Goal: Entertainment & Leisure: Consume media (video, audio)

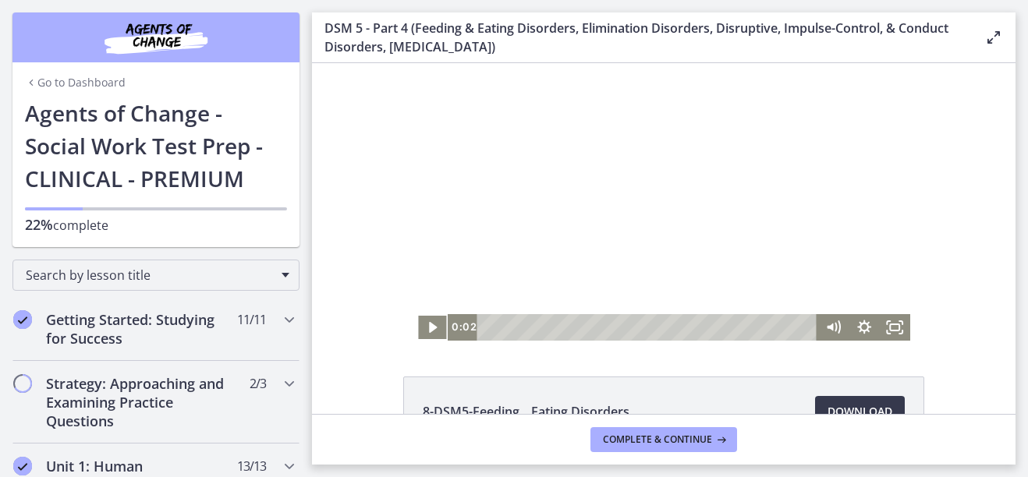
scroll to position [780, 0]
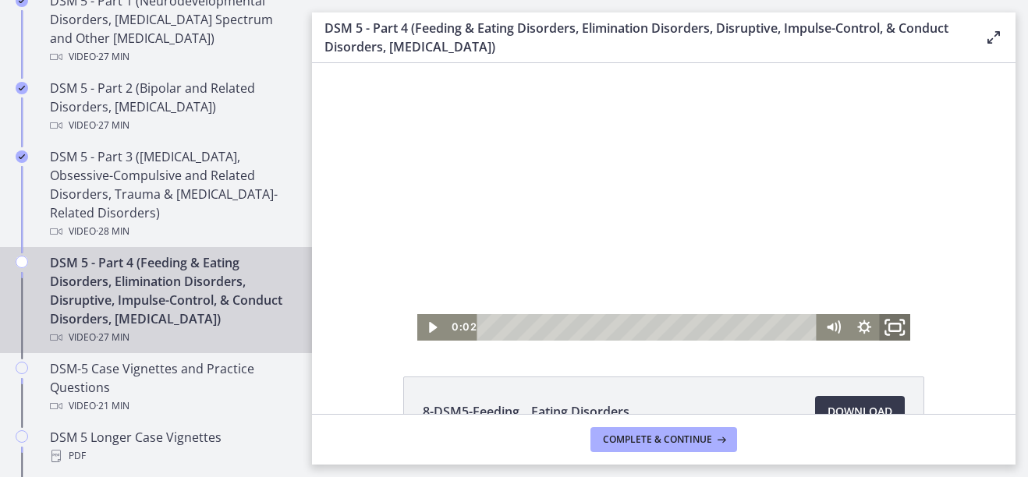
click at [896, 332] on icon "Fullscreen" at bounding box center [895, 328] width 37 height 32
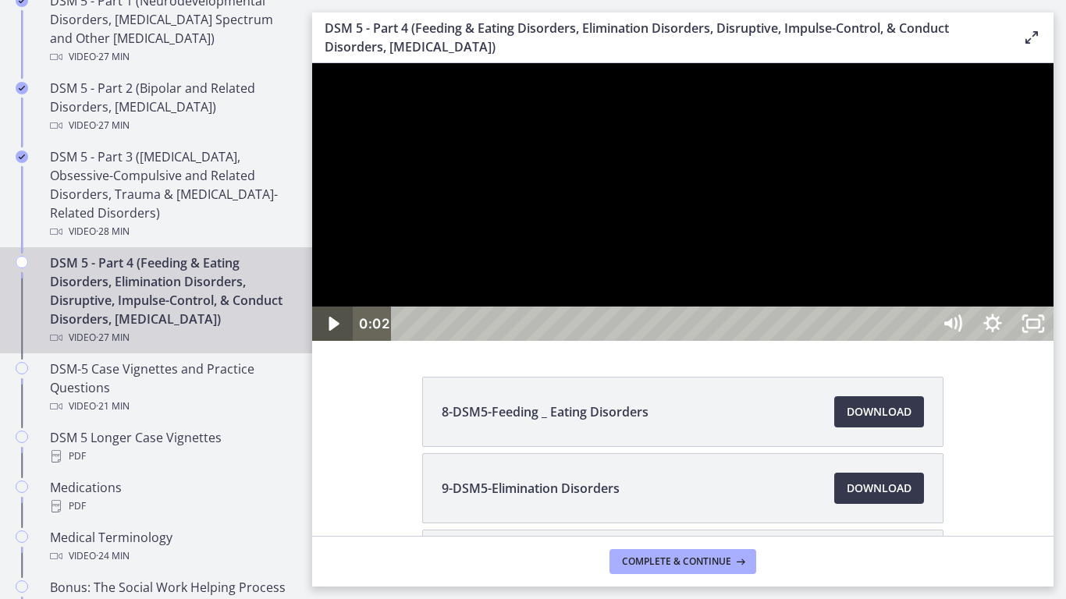
click at [338, 341] on icon "Play Video" at bounding box center [334, 324] width 41 height 34
click at [340, 345] on icon "Pause" at bounding box center [332, 323] width 48 height 41
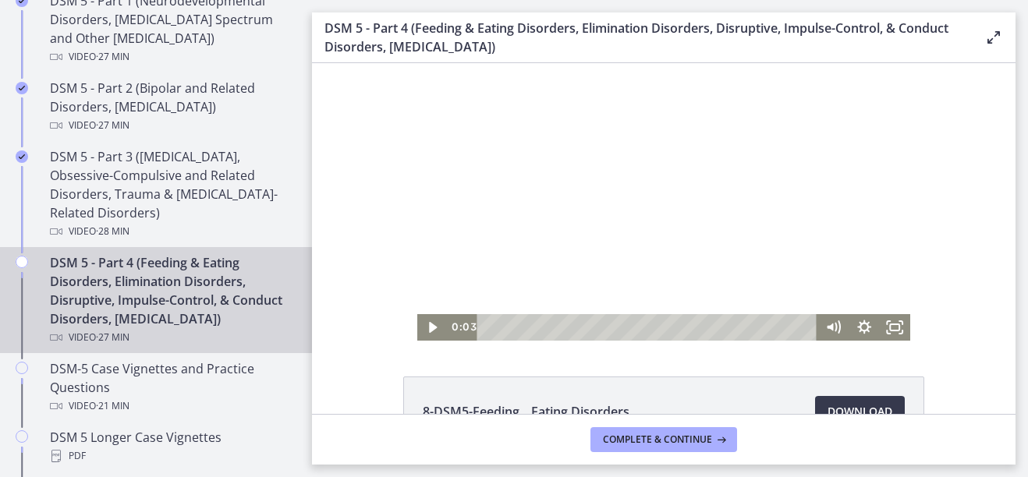
drag, startPoint x: 359, startPoint y: 190, endPoint x: 374, endPoint y: 193, distance: 15.1
click at [359, 190] on div "Click for sound @keyframes VOLUME_SMALL_WAVE_FLASH { 0% { opacity: 0; } 33% { o…" at bounding box center [664, 202] width 704 height 278
click at [884, 328] on icon "Fullscreen" at bounding box center [895, 328] width 37 height 32
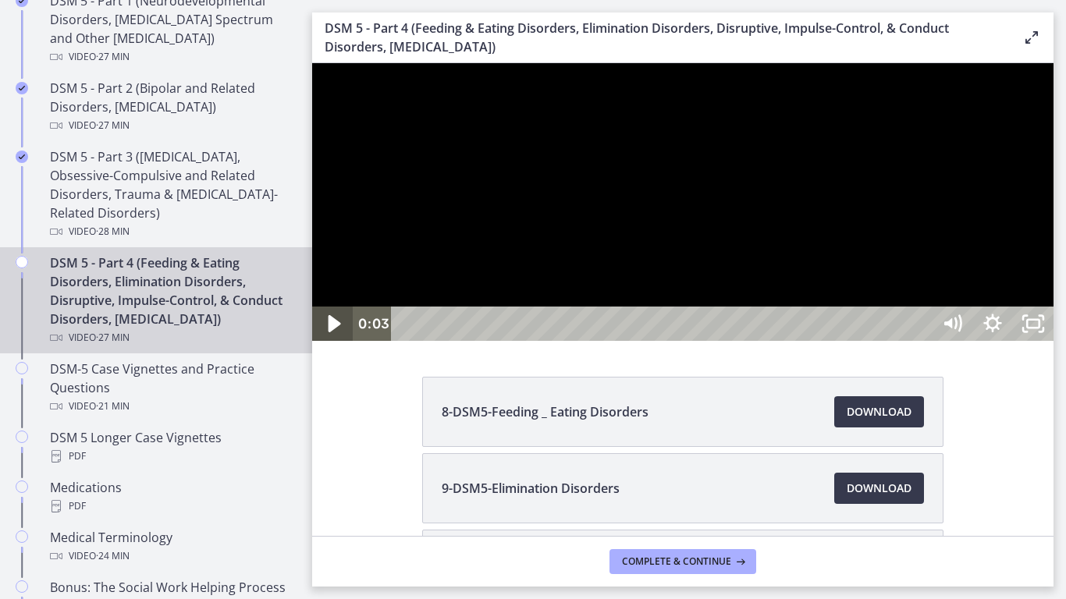
click at [334, 332] on icon "Play Video" at bounding box center [334, 323] width 12 height 17
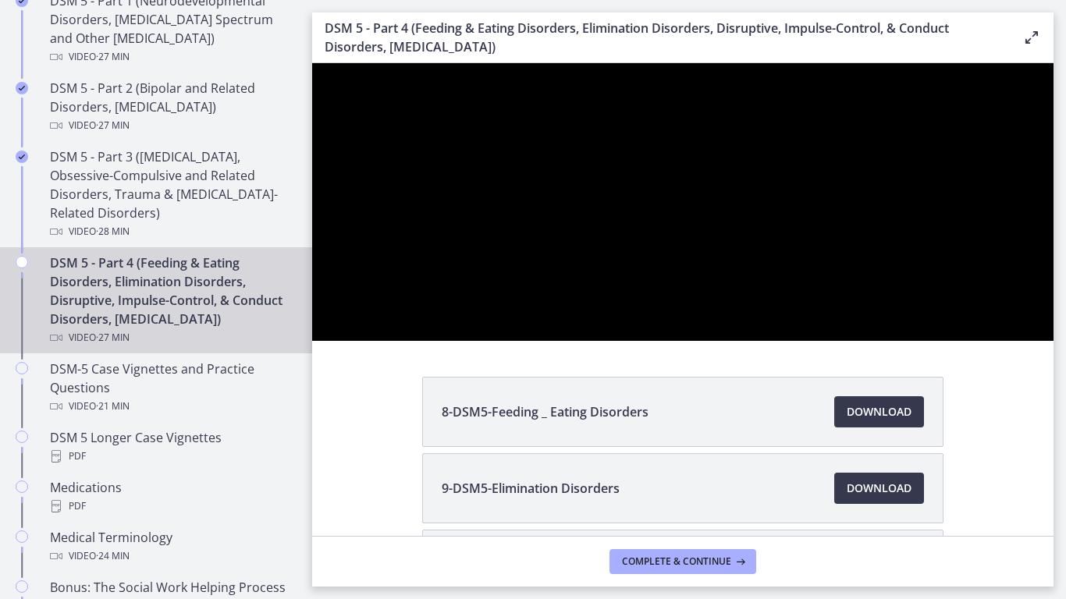
click at [669, 341] on div at bounding box center [682, 202] width 741 height 278
click at [670, 341] on div at bounding box center [682, 202] width 741 height 278
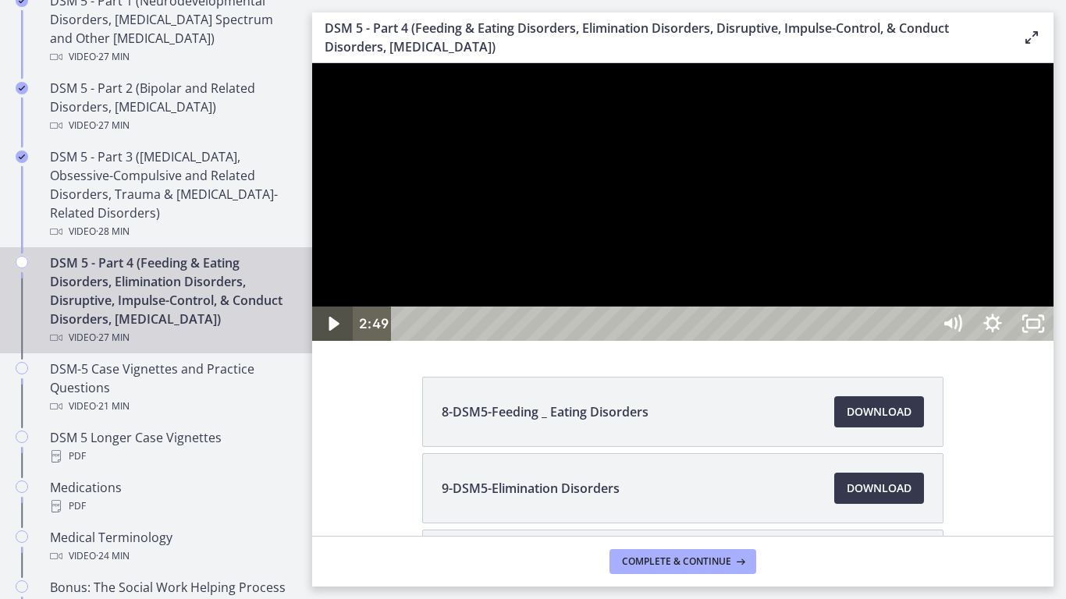
click at [345, 341] on icon "Play Video" at bounding box center [334, 324] width 41 height 34
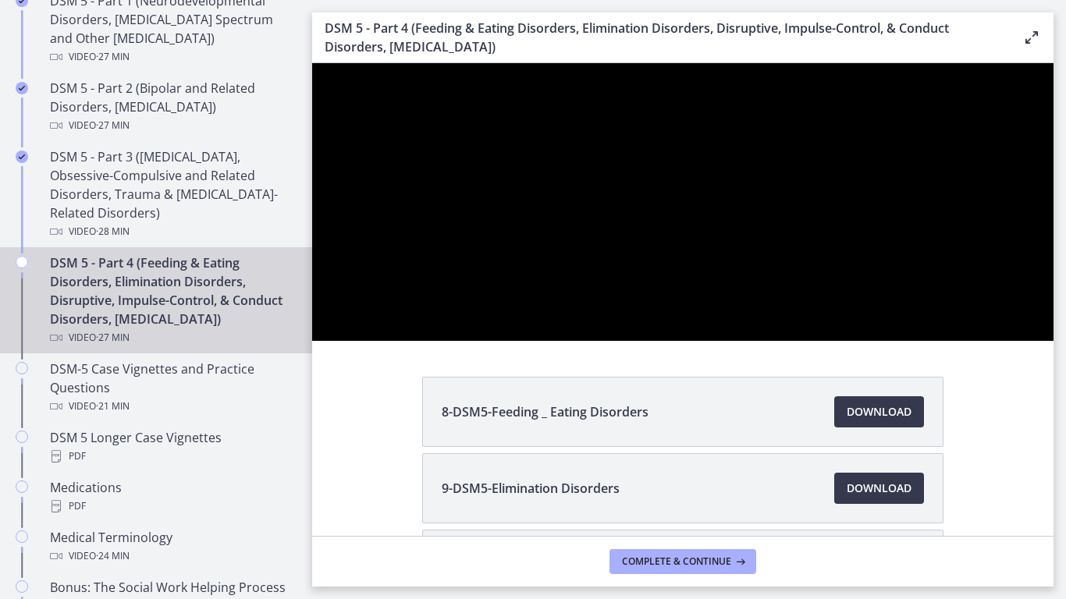
click at [836, 341] on div at bounding box center [682, 202] width 741 height 278
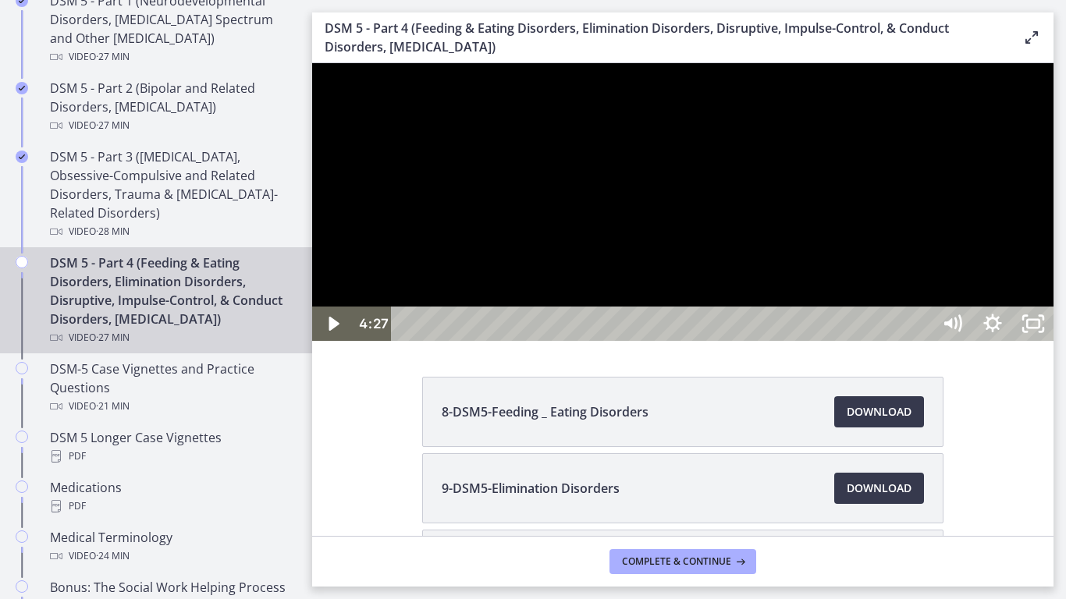
click at [839, 341] on div at bounding box center [682, 202] width 741 height 278
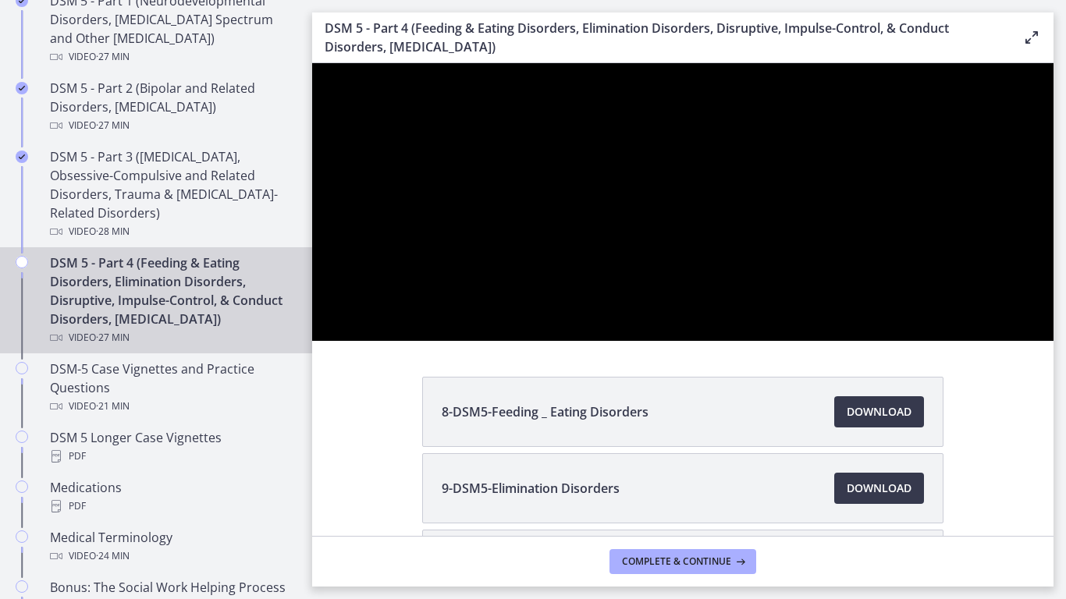
click at [839, 341] on div at bounding box center [682, 202] width 741 height 278
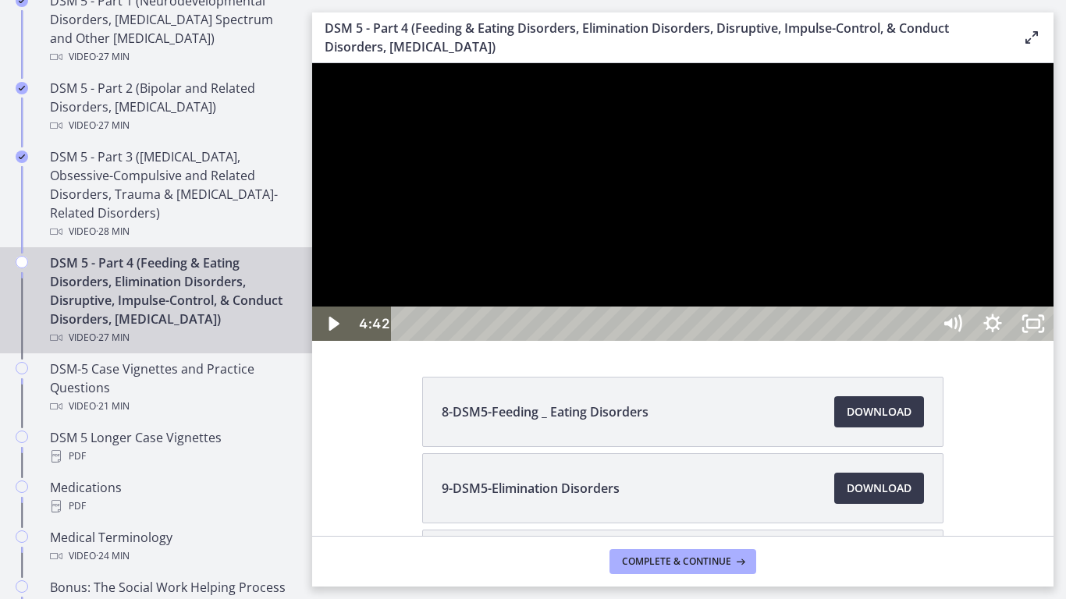
click at [838, 341] on div at bounding box center [682, 202] width 741 height 278
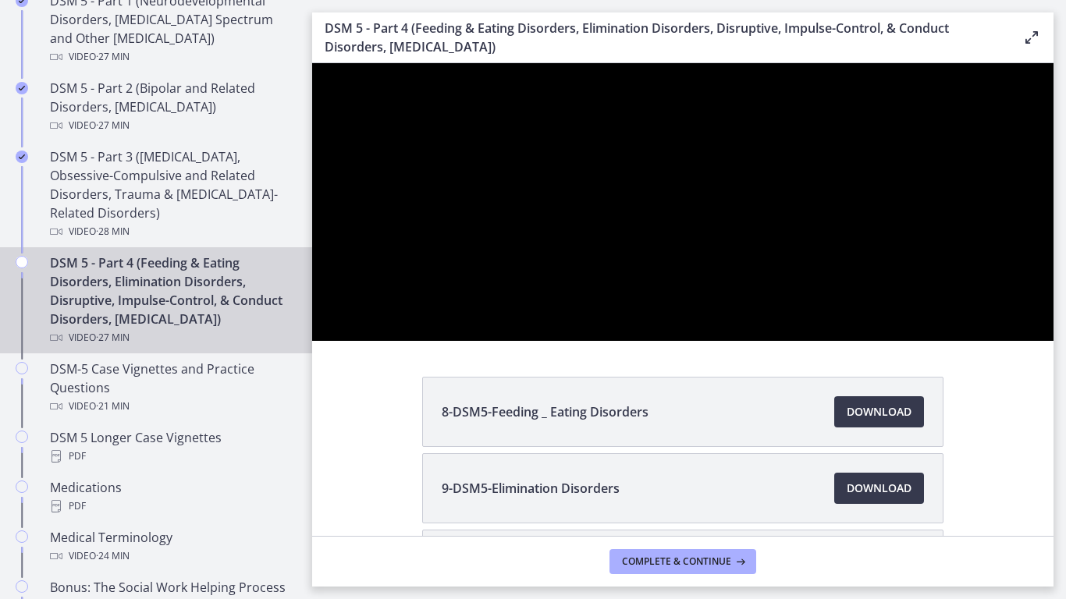
click at [838, 341] on div at bounding box center [682, 202] width 741 height 278
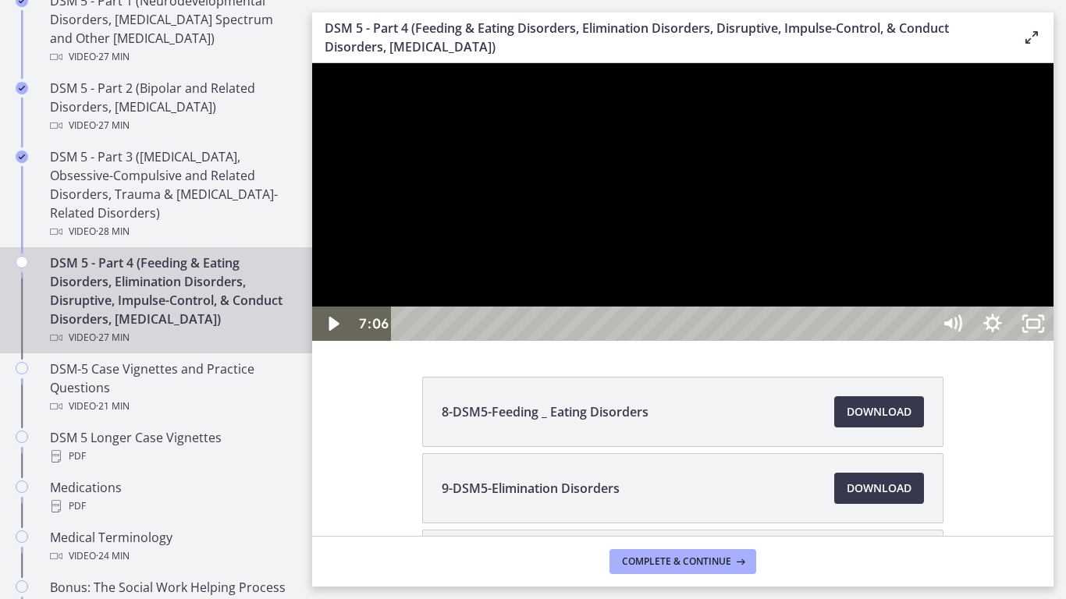
click at [838, 341] on div at bounding box center [682, 202] width 741 height 278
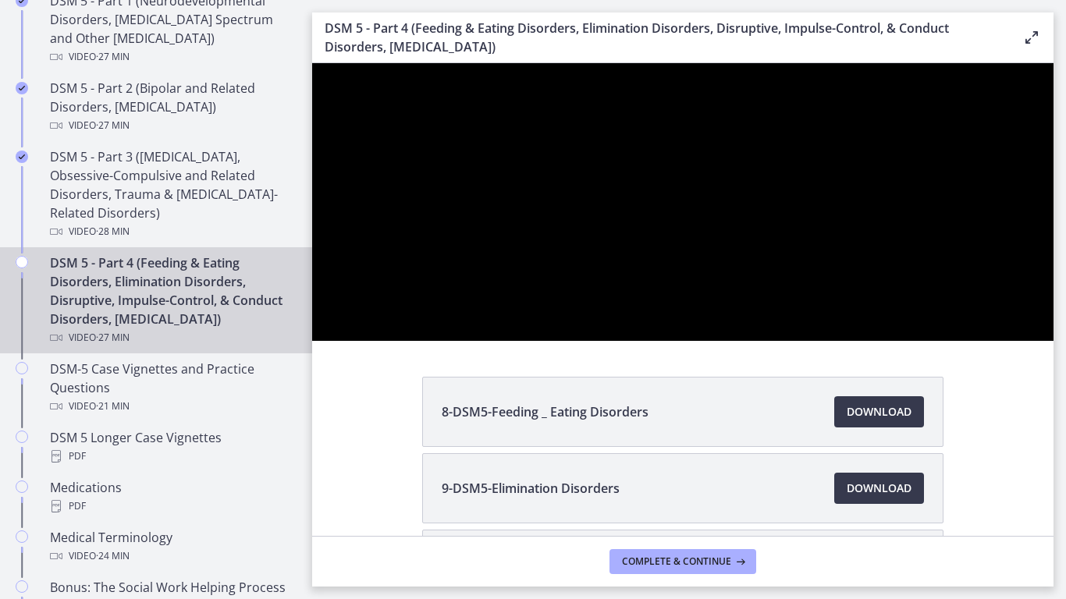
click at [729, 341] on div at bounding box center [682, 202] width 741 height 278
